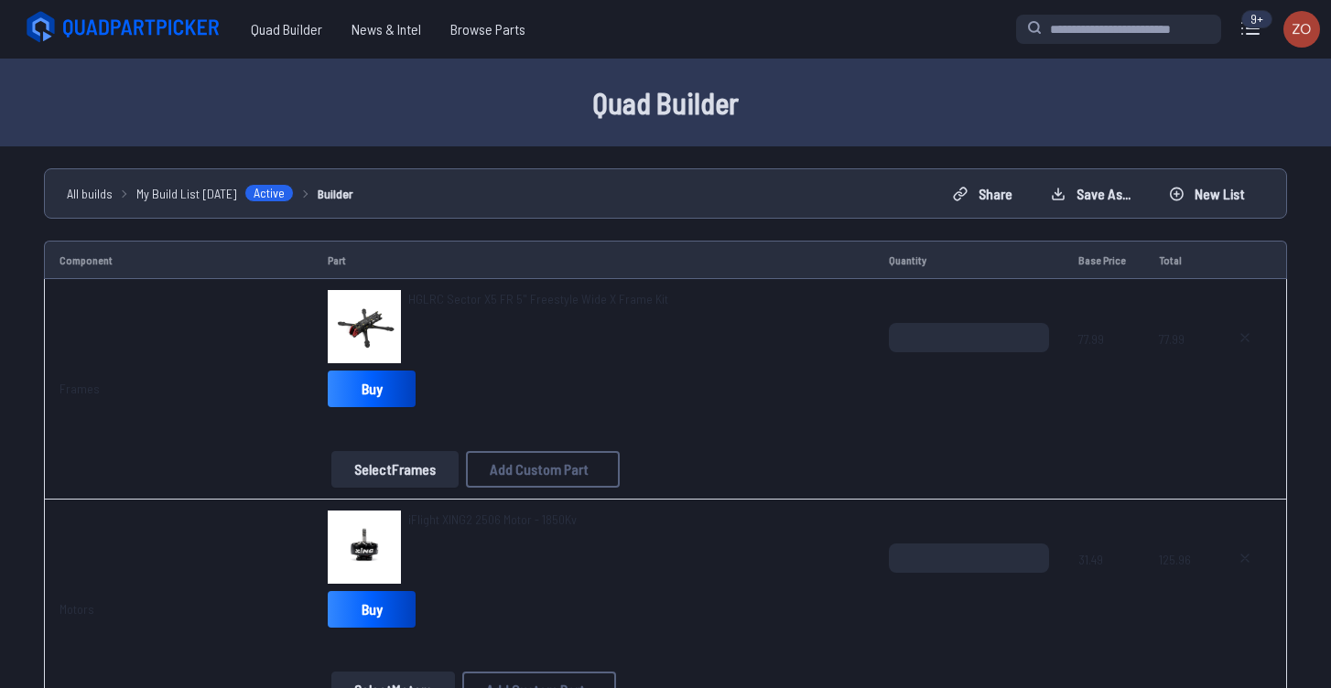
select select "**********"
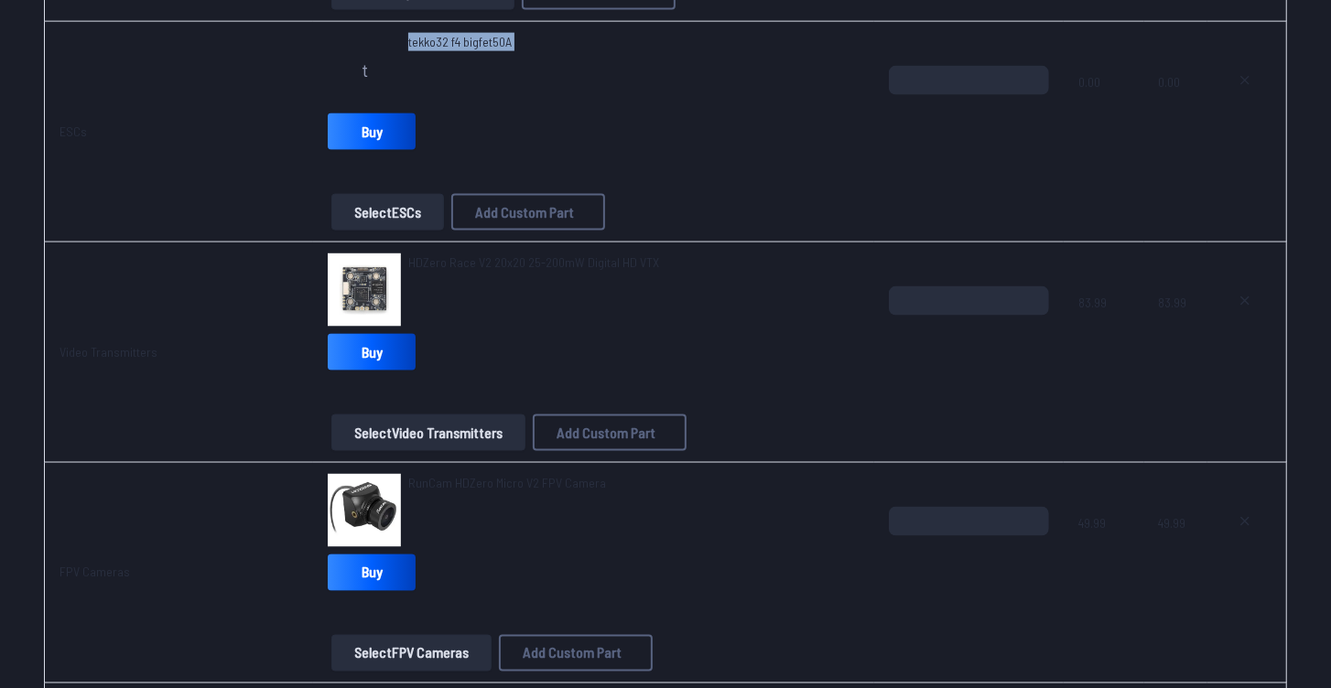
scroll to position [1464, 0]
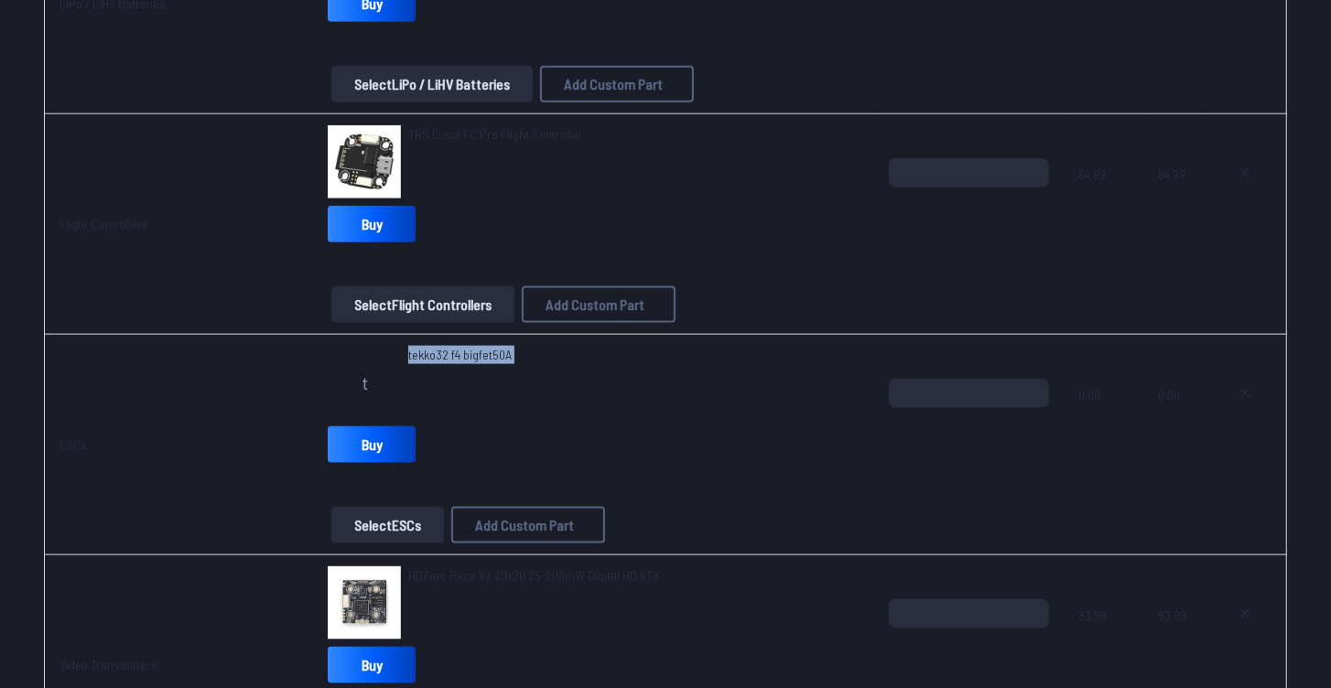
click at [579, 380] on div "t tekko32 f4 bigfet50A" at bounding box center [594, 382] width 532 height 73
click at [502, 346] on span "tekko32 f4 bigfet50A" at bounding box center [459, 355] width 103 height 18
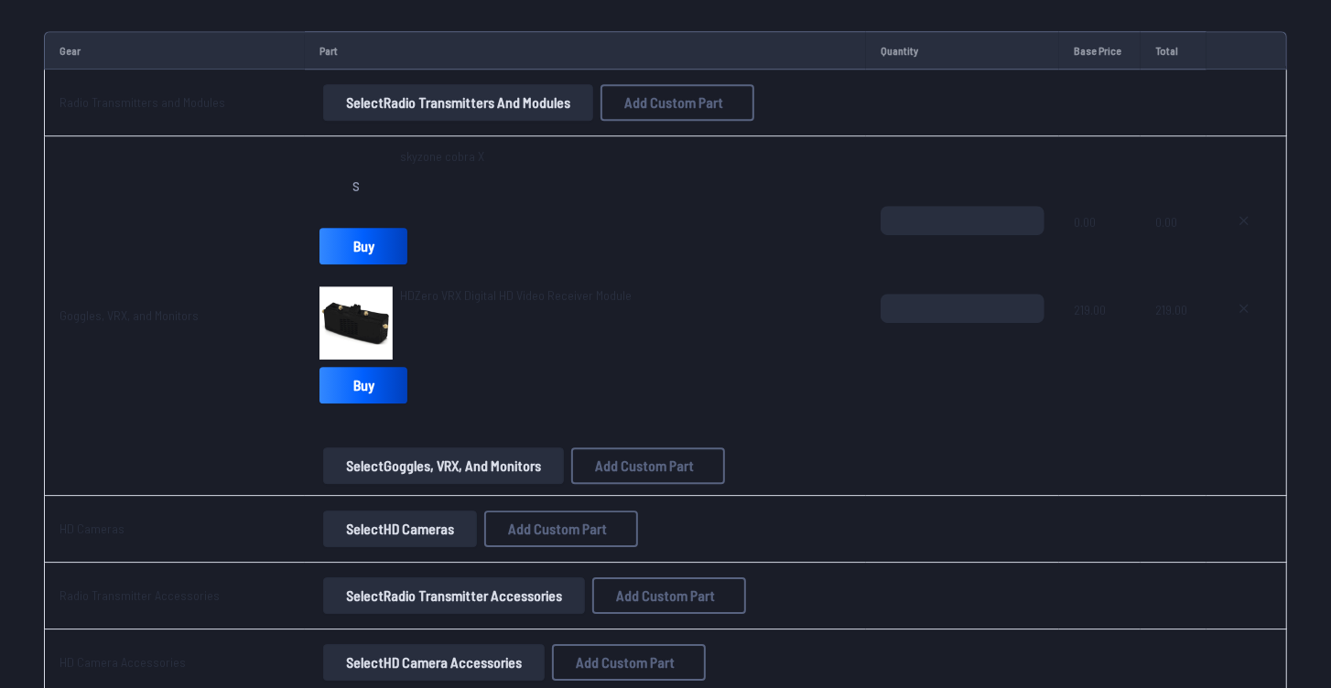
scroll to position [3467, 0]
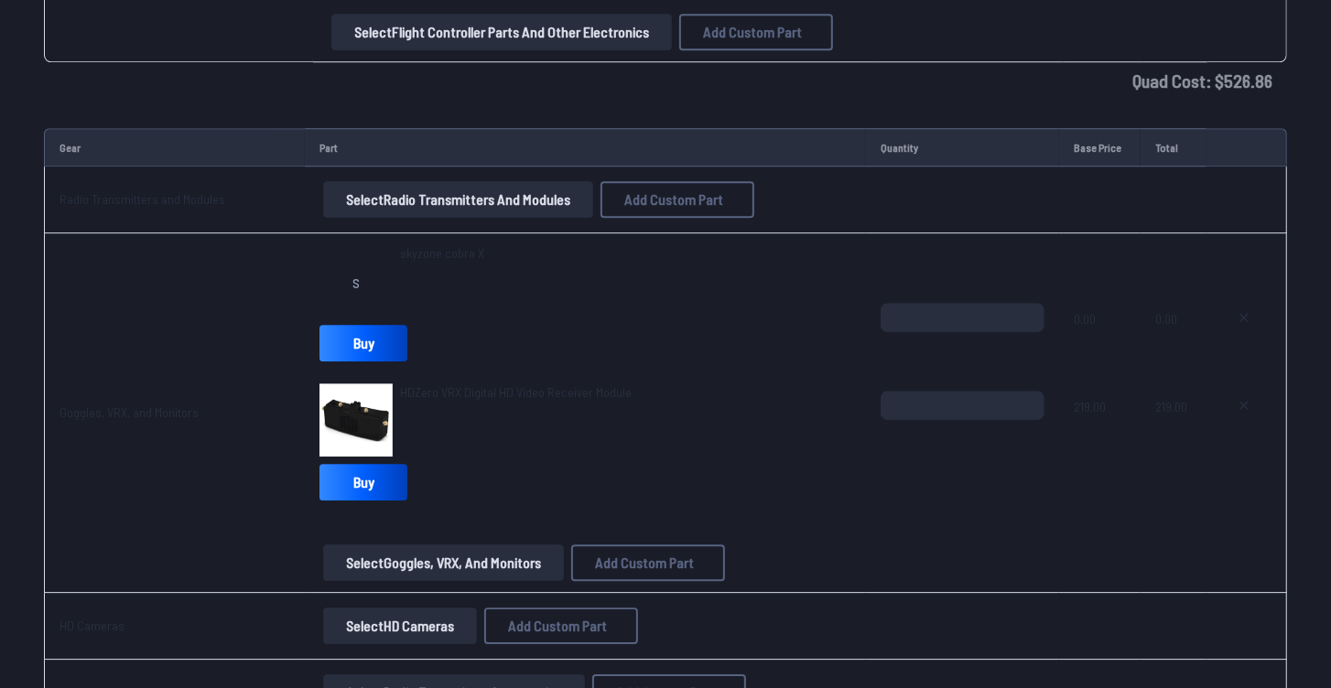
click at [530, 202] on button "Select Radio Transmitters and Modules" at bounding box center [458, 199] width 270 height 37
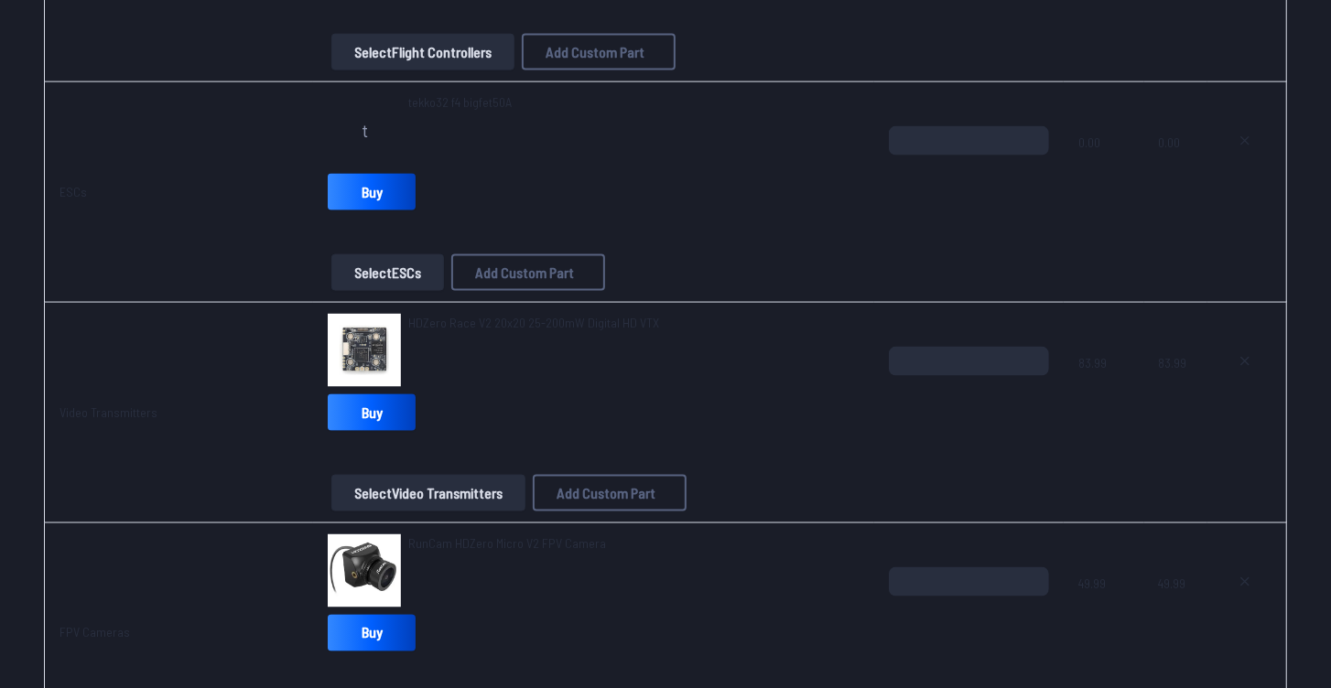
scroll to position [1725, 0]
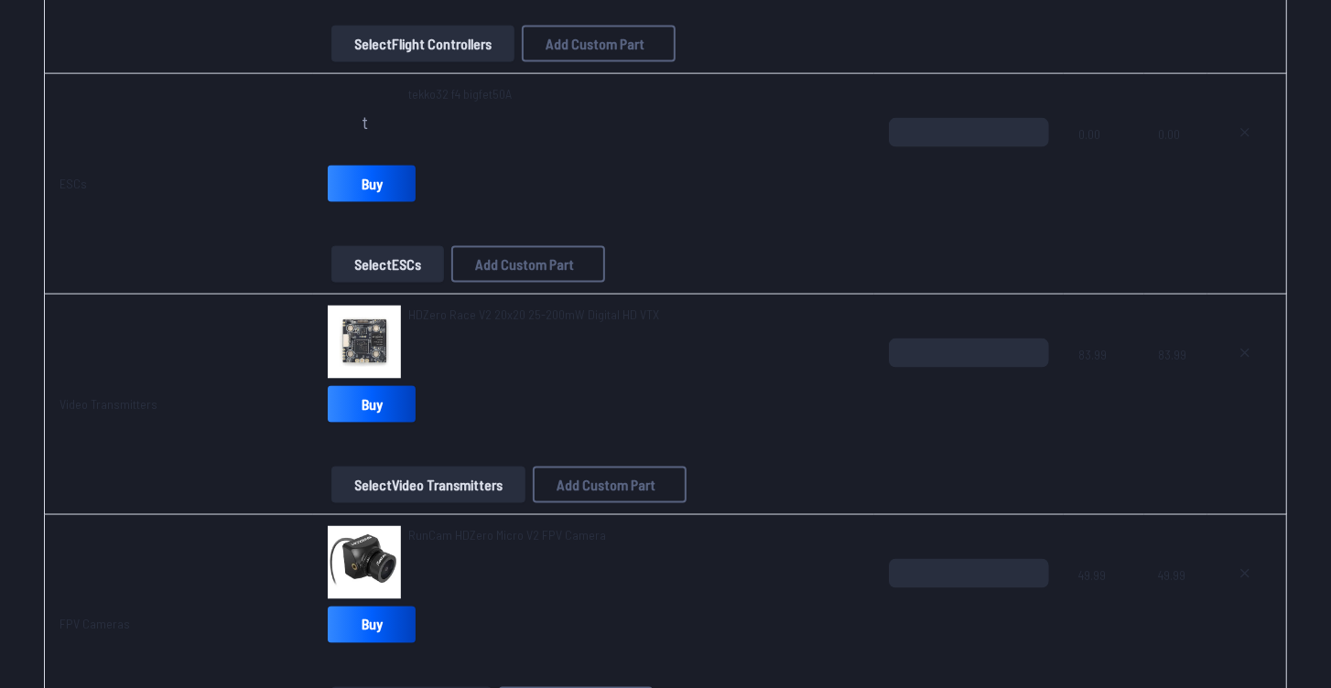
click at [559, 318] on link "HDZero Race V2 20x20 25-200mW Digital HD VTX" at bounding box center [533, 315] width 251 height 18
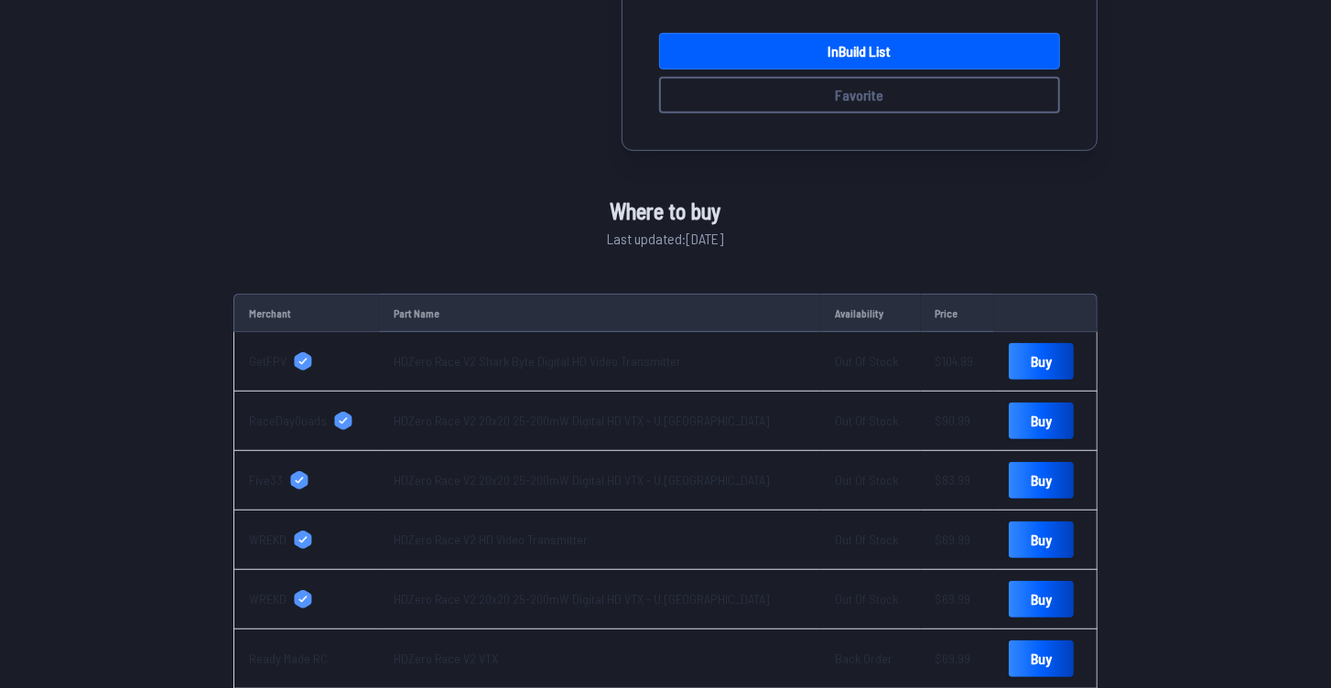
scroll to position [679, 0]
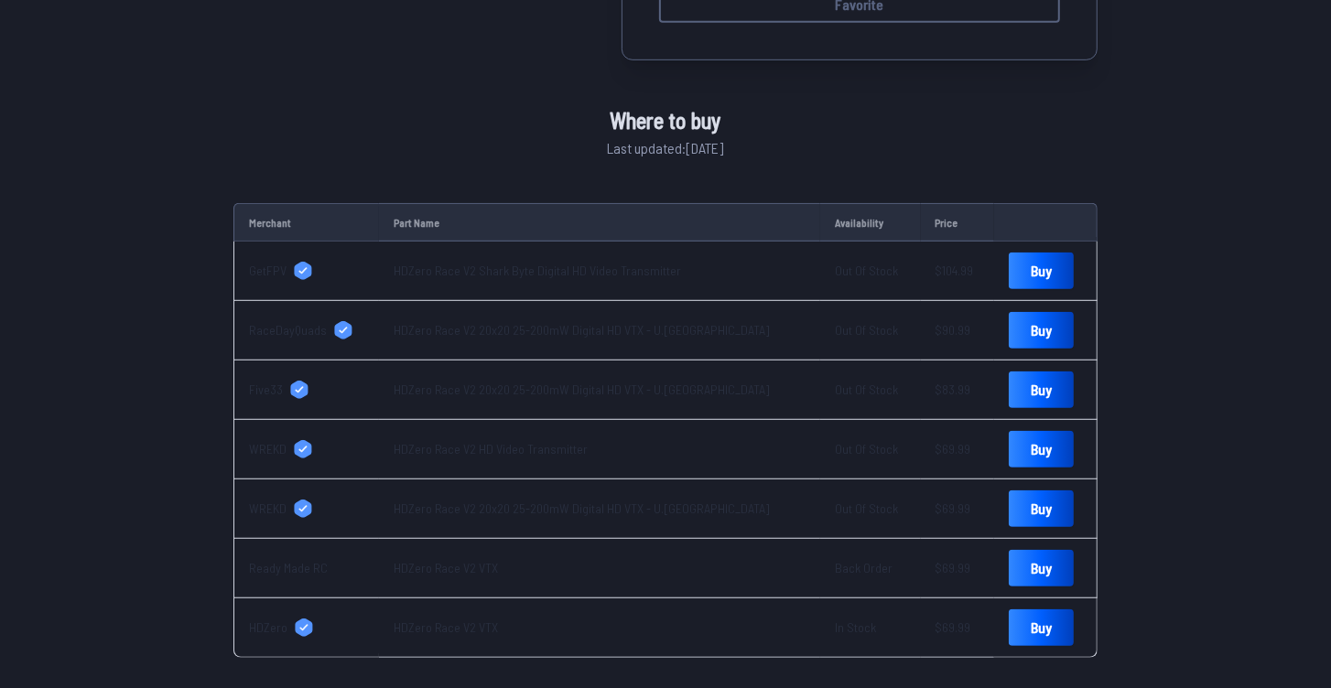
click at [265, 620] on span "HDZero" at bounding box center [268, 628] width 38 height 18
